Goal: Task Accomplishment & Management: Use online tool/utility

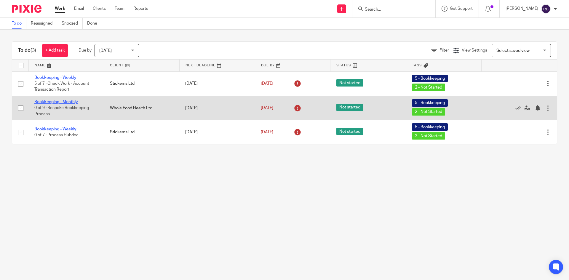
click at [61, 101] on link "Bookkeeping - Monthly" at bounding box center [56, 102] width 44 height 4
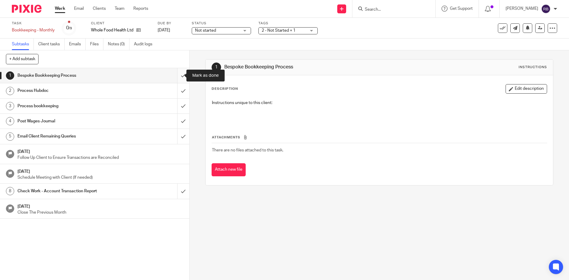
click at [177, 75] on input "submit" at bounding box center [95, 75] width 190 height 15
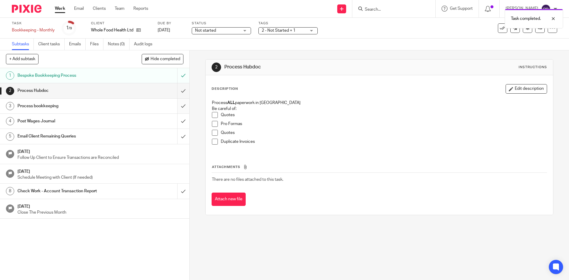
click at [176, 106] on input "submit" at bounding box center [95, 106] width 190 height 15
click at [178, 90] on input "submit" at bounding box center [95, 90] width 190 height 15
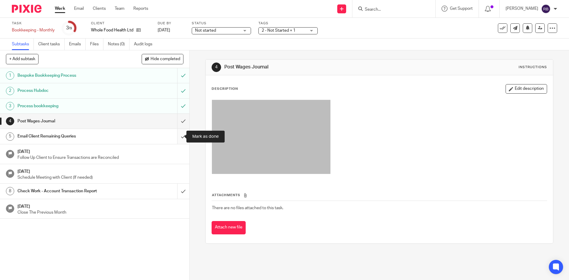
click at [176, 136] on input "submit" at bounding box center [95, 136] width 190 height 15
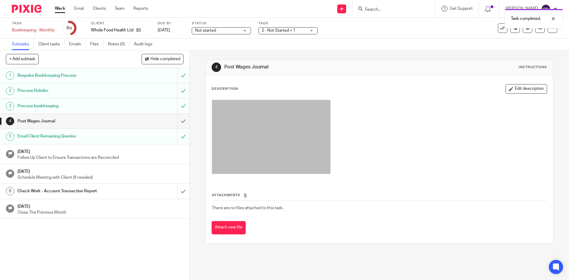
click at [61, 9] on link "Work" at bounding box center [60, 9] width 10 height 6
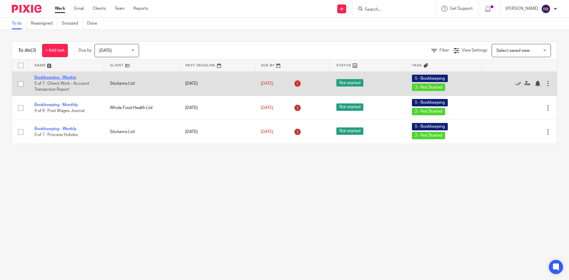
click at [58, 77] on link "Bookkeeping - Weekly" at bounding box center [55, 78] width 42 height 4
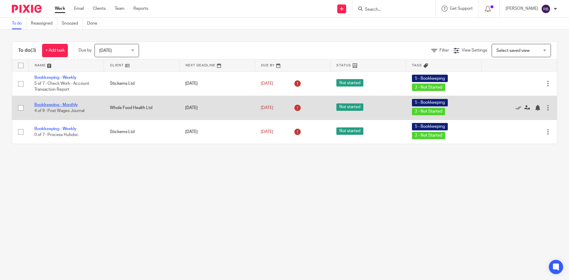
click at [50, 104] on link "Bookkeeping - Monthly" at bounding box center [56, 105] width 44 height 4
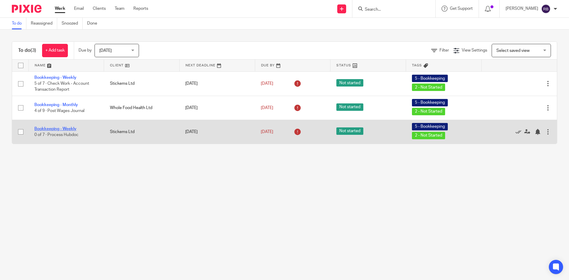
click at [52, 129] on link "Bookkeeping - Weekly" at bounding box center [55, 129] width 42 height 4
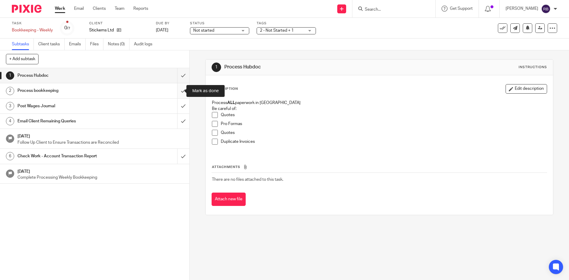
click at [176, 90] on input "submit" at bounding box center [95, 90] width 190 height 15
click at [59, 8] on link "Work" at bounding box center [60, 9] width 10 height 6
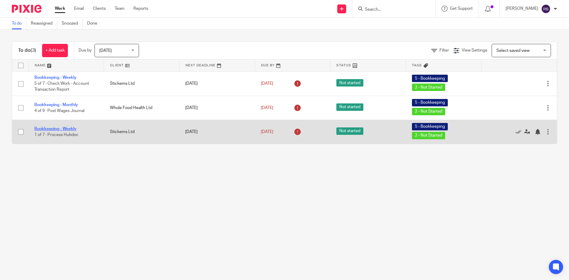
click at [48, 128] on link "Bookkeeping - Weekly" at bounding box center [55, 129] width 42 height 4
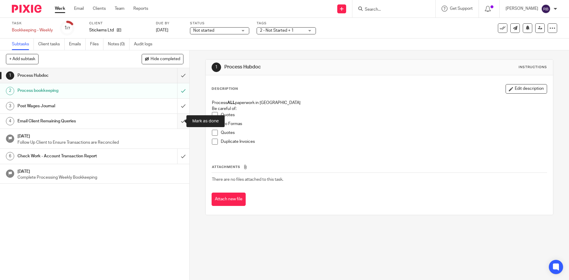
click at [176, 121] on input "submit" at bounding box center [95, 121] width 190 height 15
click at [178, 74] on input "submit" at bounding box center [95, 75] width 190 height 15
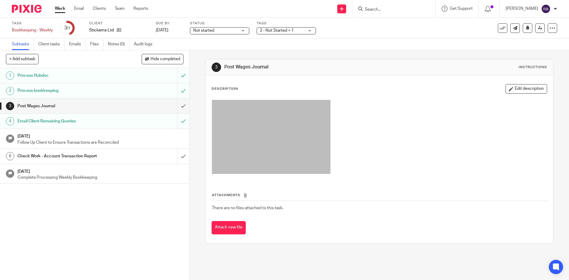
click at [61, 9] on link "Work" at bounding box center [60, 9] width 10 height 6
